Goal: Task Accomplishment & Management: Manage account settings

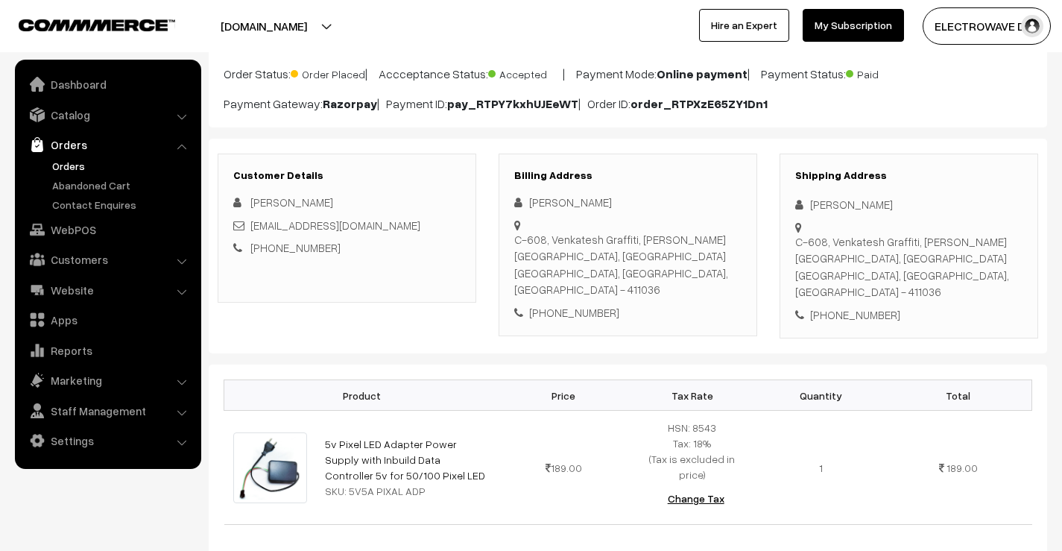
scroll to position [447, 0]
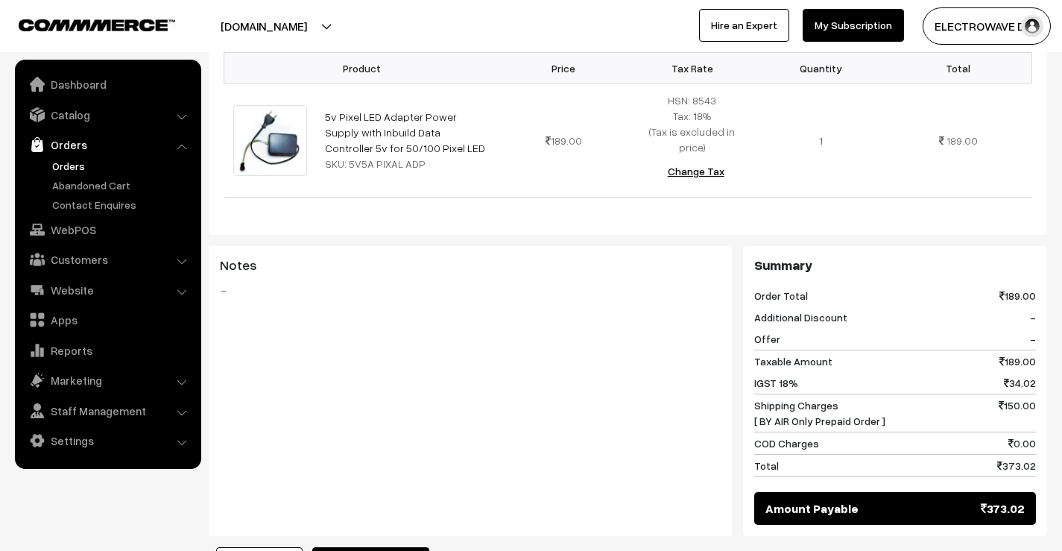
click at [71, 169] on link "Orders" at bounding box center [122, 166] width 148 height 16
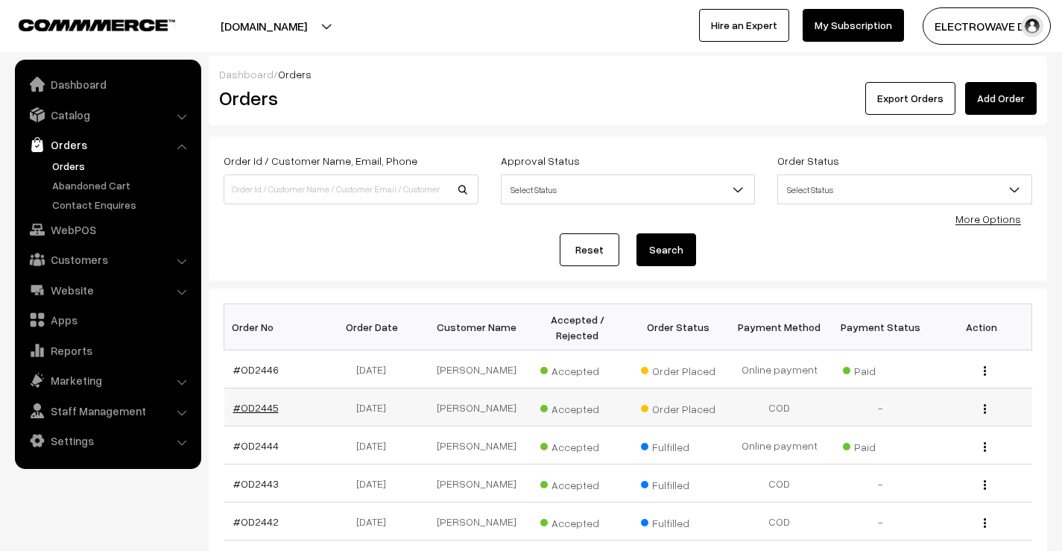
click at [253, 410] on link "#OD2445" at bounding box center [255, 407] width 45 height 13
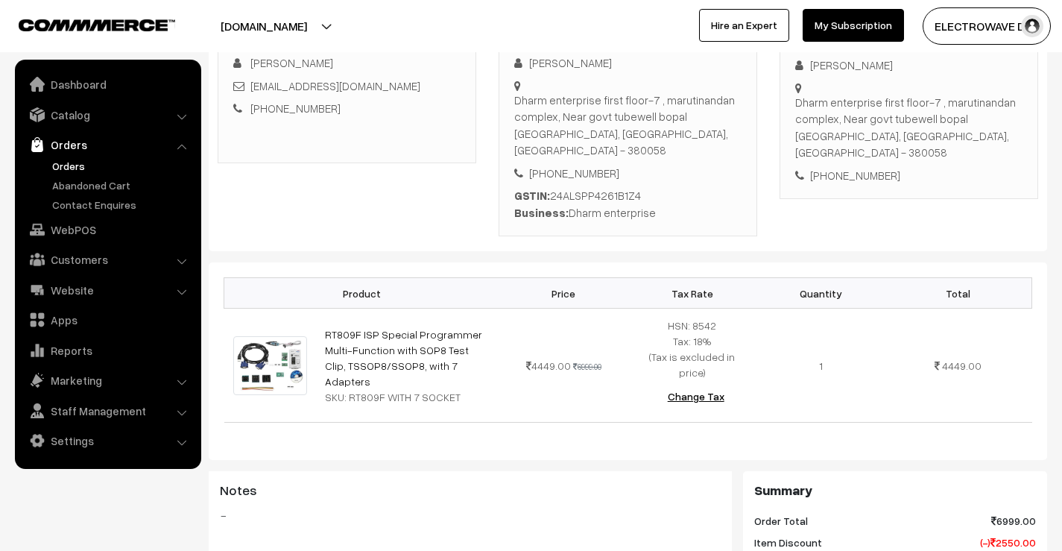
scroll to position [223, 0]
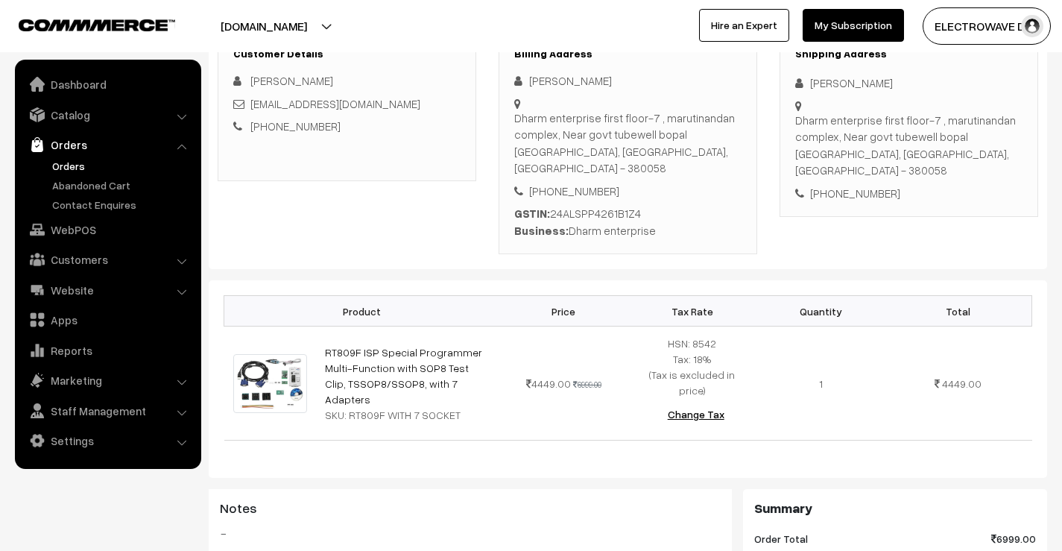
click at [317, 21] on button "[DOMAIN_NAME]" at bounding box center [263, 25] width 191 height 37
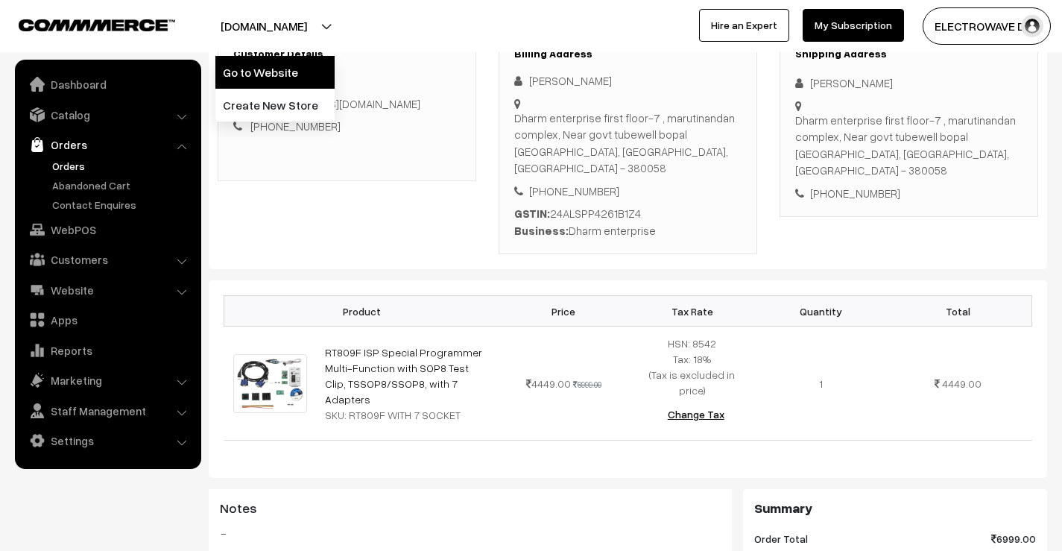
click at [308, 67] on link "Go to Website" at bounding box center [274, 72] width 119 height 33
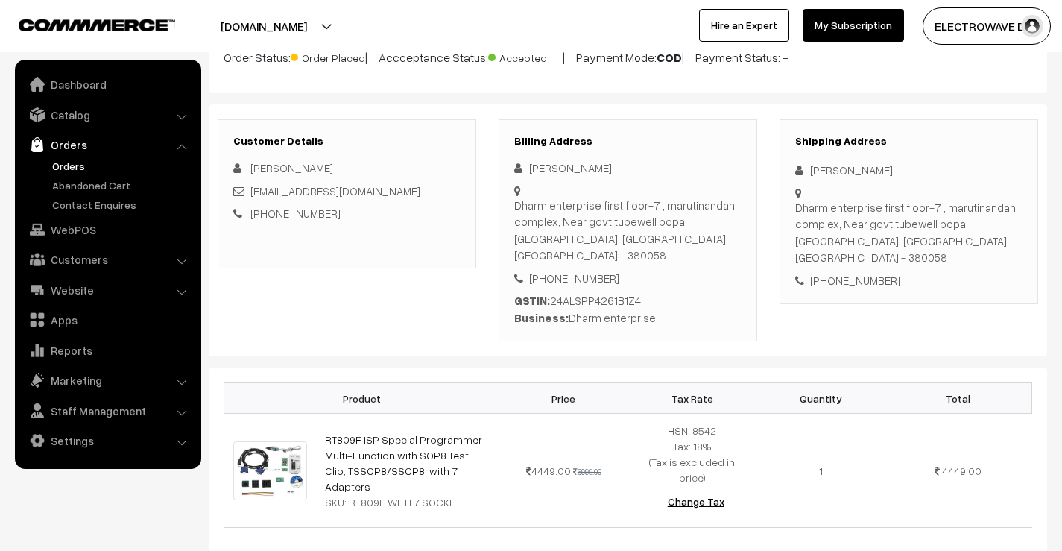
scroll to position [74, 0]
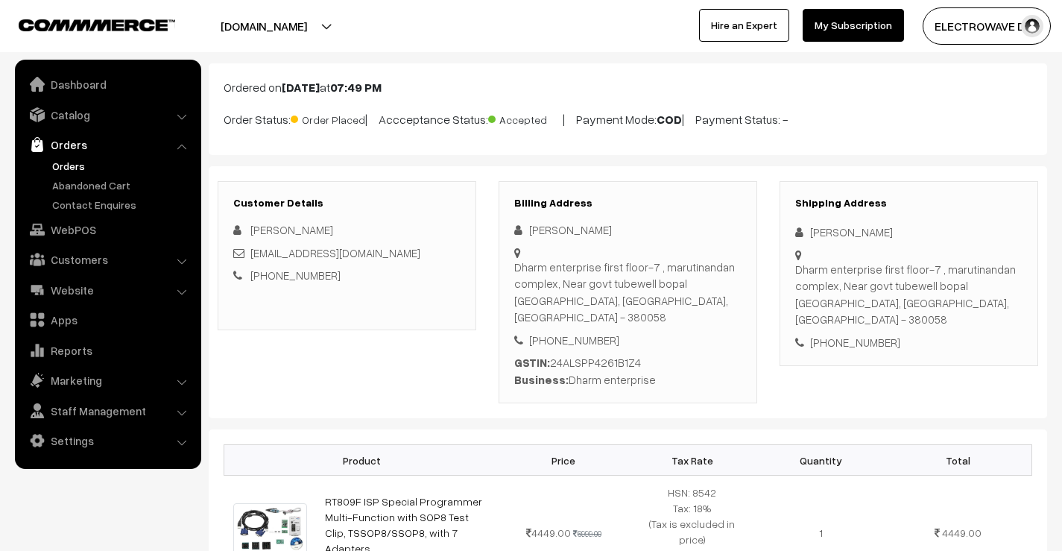
drag, startPoint x: 577, startPoint y: 118, endPoint x: 843, endPoint y: 126, distance: 266.8
click at [843, 126] on p "Order Status: Order Placed | Accceptance Status: Accepted | Payment Mode: COD |…" at bounding box center [627, 118] width 808 height 20
click at [548, 122] on span "Accepted" at bounding box center [525, 117] width 74 height 19
drag, startPoint x: 550, startPoint y: 119, endPoint x: 844, endPoint y: 125, distance: 294.3
click at [844, 125] on p "Order Status: Order Placed | Accceptance Status: Accepted | Payment Mode: COD |…" at bounding box center [627, 118] width 808 height 20
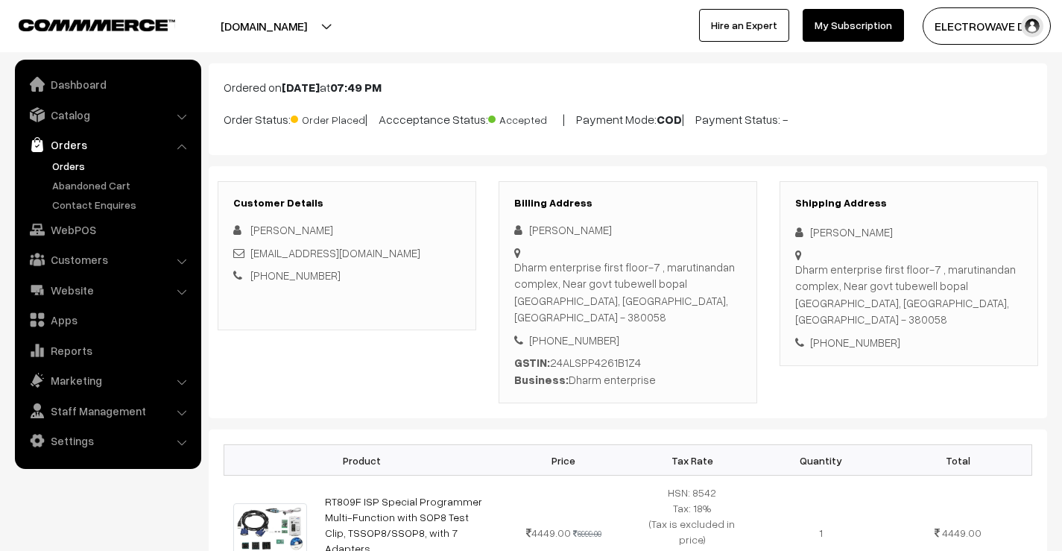
click at [597, 103] on div "Ordered on Oct 14, 2025 at 07:49 PM Order Status: Order Placed | Accceptance St…" at bounding box center [628, 109] width 838 height 92
click at [586, 108] on p "Order Status: Order Placed | Accceptance Status: Accepted | Payment Mode: COD |…" at bounding box center [627, 118] width 808 height 20
drag, startPoint x: 510, startPoint y: 196, endPoint x: 650, endPoint y: 358, distance: 213.9
click at [653, 361] on div "Billing Address Subhashchandra Patel Dharm enterprise first floor-7 , marutinan…" at bounding box center [627, 292] width 259 height 223
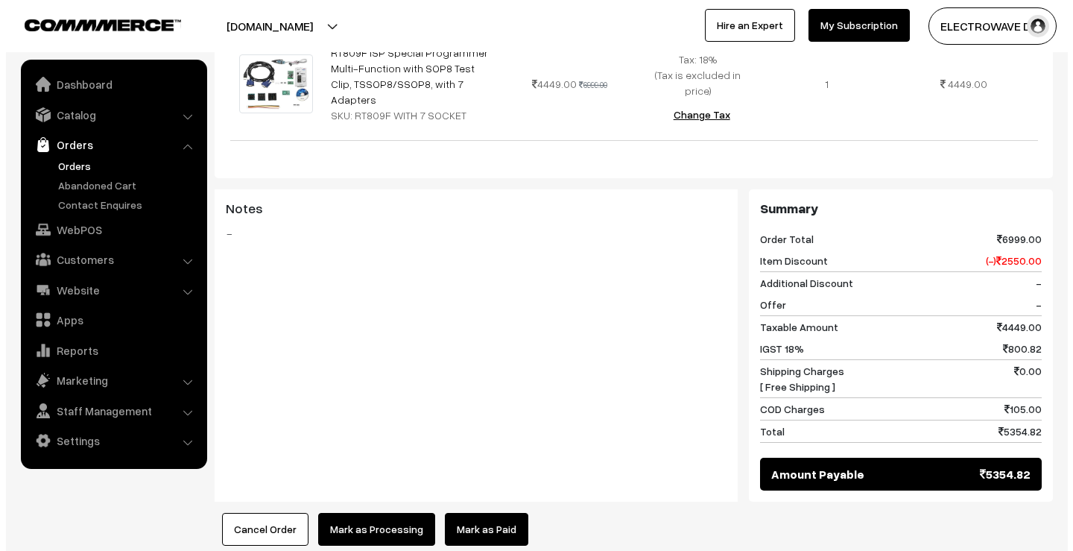
scroll to position [696, 0]
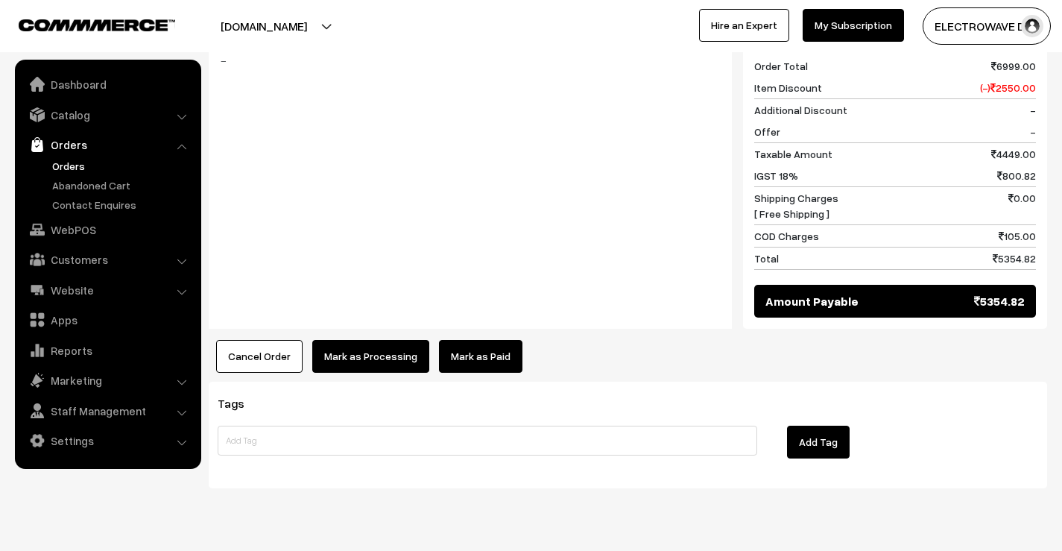
click at [382, 340] on button "Mark as Processing" at bounding box center [370, 356] width 117 height 33
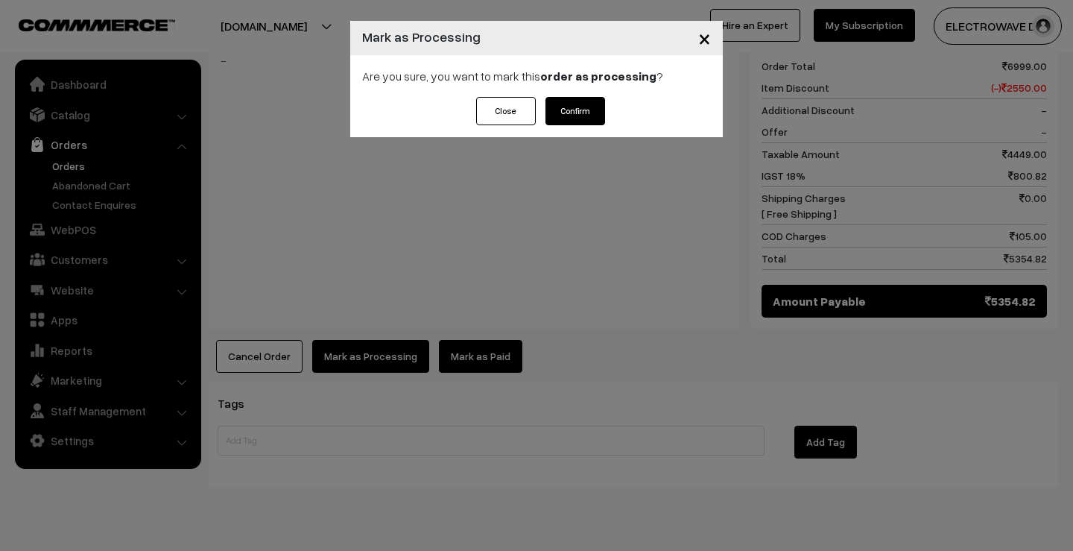
click at [578, 113] on button "Confirm" at bounding box center [575, 111] width 60 height 28
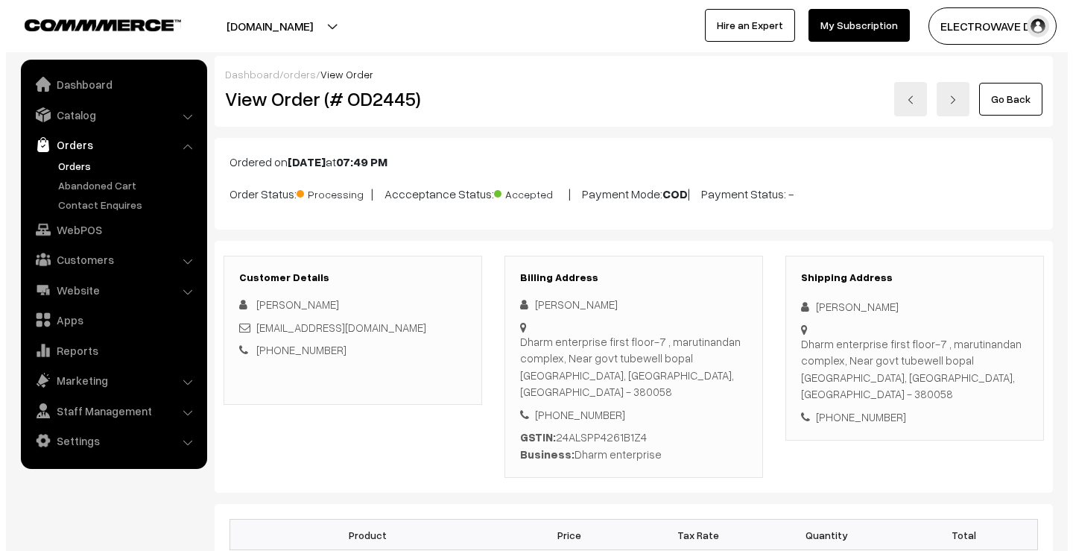
scroll to position [679, 0]
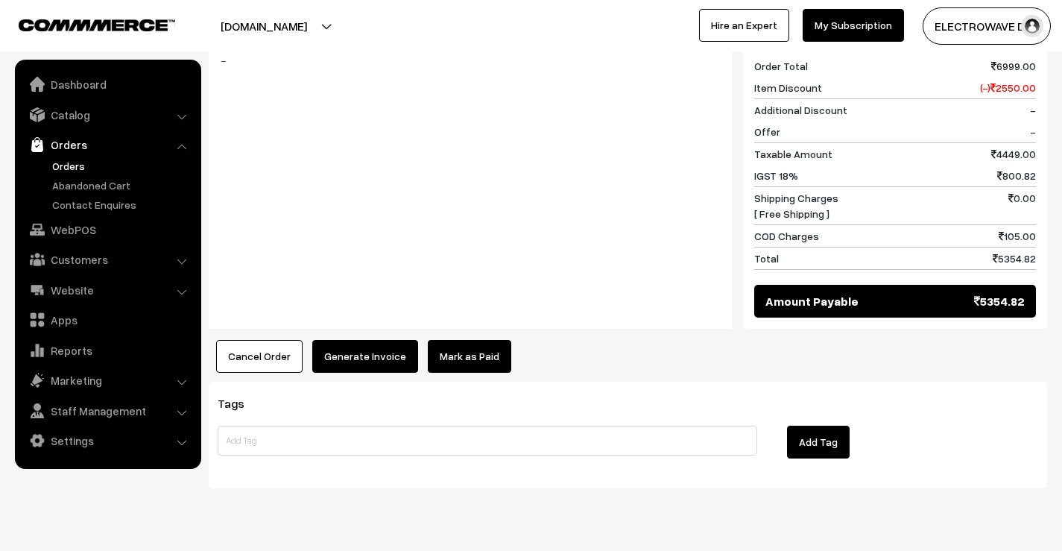
click at [394, 340] on button "Generate Invoice" at bounding box center [365, 356] width 106 height 33
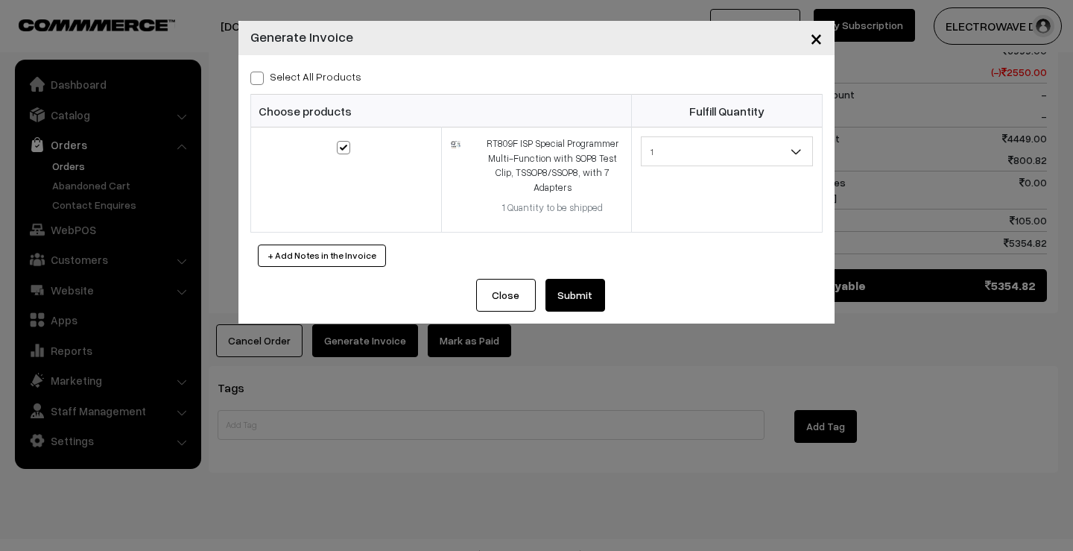
click at [592, 298] on div "Close Submit Back Fulfill Items" at bounding box center [536, 301] width 596 height 45
click at [585, 279] on button "Submit" at bounding box center [575, 295] width 60 height 33
